Goal: Information Seeking & Learning: Learn about a topic

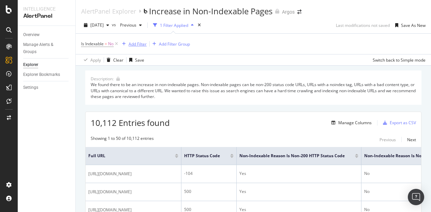
click at [141, 44] on div "Add Filter" at bounding box center [138, 44] width 18 height 6
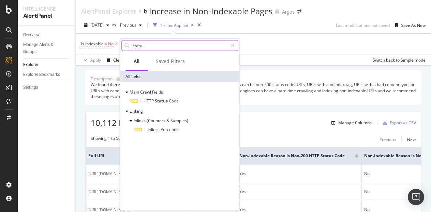
click at [161, 47] on input "statu" at bounding box center [180, 46] width 96 height 10
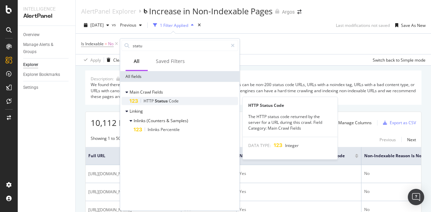
type input "statu"
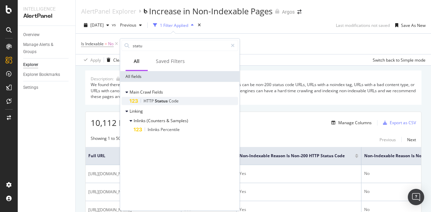
click at [176, 103] on span "Code" at bounding box center [174, 101] width 10 height 6
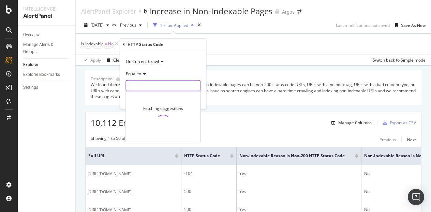
click at [145, 85] on input "number" at bounding box center [163, 85] width 75 height 11
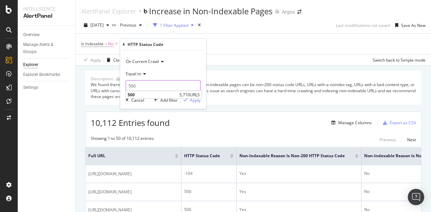
type input "500"
click at [177, 69] on div "Equal to" at bounding box center [163, 73] width 75 height 11
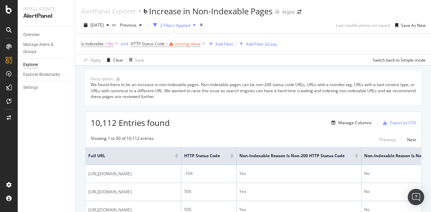
click at [263, 53] on div "Is Indexable = No and HTTP Status Code = missing value Add Filter Add Filter Gr…" at bounding box center [253, 44] width 344 height 20
click at [203, 43] on icon at bounding box center [204, 44] width 6 height 7
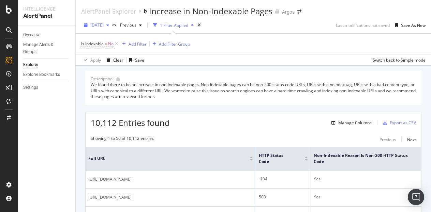
click at [112, 24] on div "button" at bounding box center [108, 25] width 8 height 4
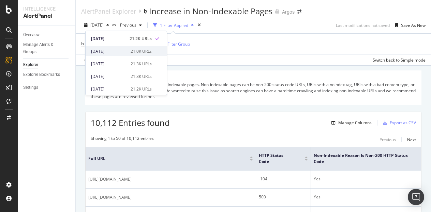
click at [111, 49] on div "[DATE]" at bounding box center [108, 51] width 35 height 6
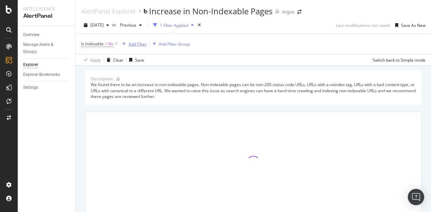
click at [133, 43] on div "Add Filter" at bounding box center [138, 44] width 18 height 6
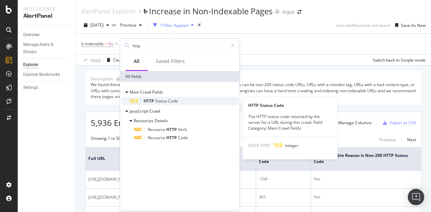
type input "http"
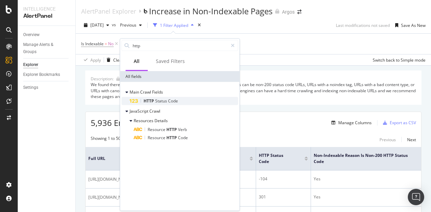
click at [160, 102] on span "Status" at bounding box center [161, 101] width 13 height 6
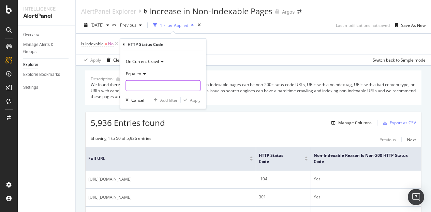
click at [155, 85] on input "number" at bounding box center [163, 85] width 75 height 11
type input "5"
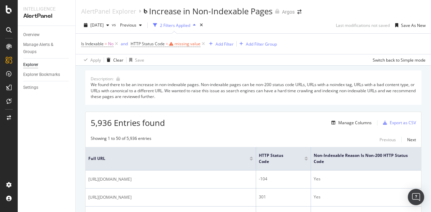
click at [240, 44] on div "Is Indexable = No and HTTP Status Code = missing value Add Filter Add Filter Gr…" at bounding box center [253, 44] width 344 height 20
click at [104, 26] on span "[DATE]" at bounding box center [96, 25] width 13 height 6
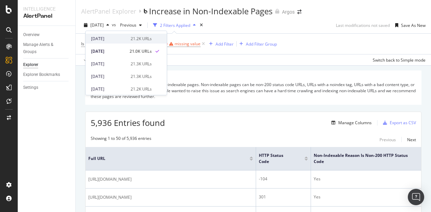
click at [119, 38] on div "[DATE]" at bounding box center [108, 39] width 35 height 6
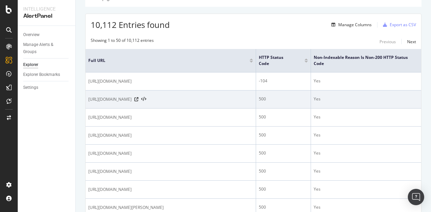
scroll to position [102, 0]
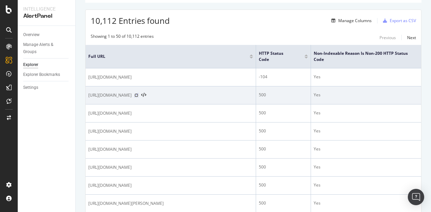
click at [138, 97] on icon at bounding box center [136, 95] width 4 height 4
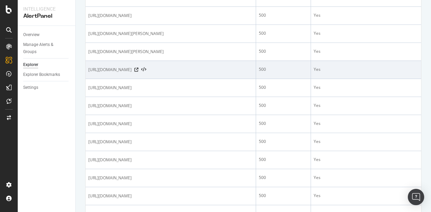
scroll to position [273, 0]
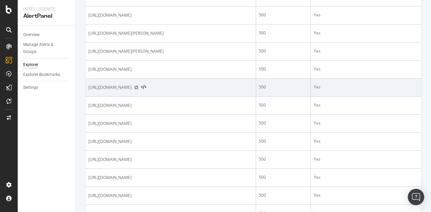
click at [138, 90] on icon at bounding box center [136, 88] width 4 height 4
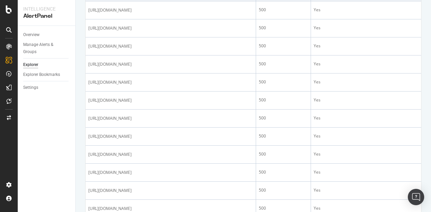
scroll to position [409, 0]
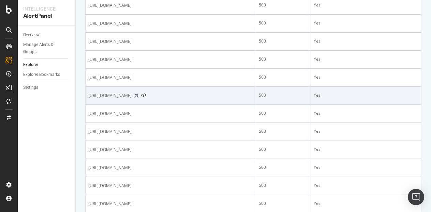
click at [138, 98] on icon at bounding box center [136, 96] width 4 height 4
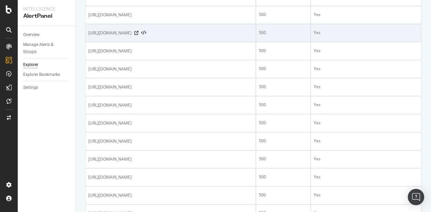
scroll to position [784, 0]
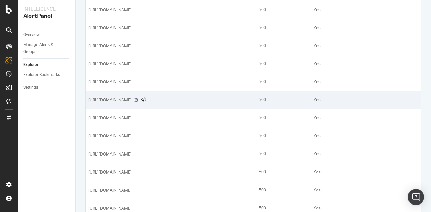
click at [138, 102] on icon at bounding box center [136, 100] width 4 height 4
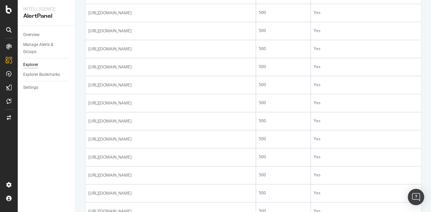
scroll to position [546, 0]
